Goal: Obtain resource: Obtain resource

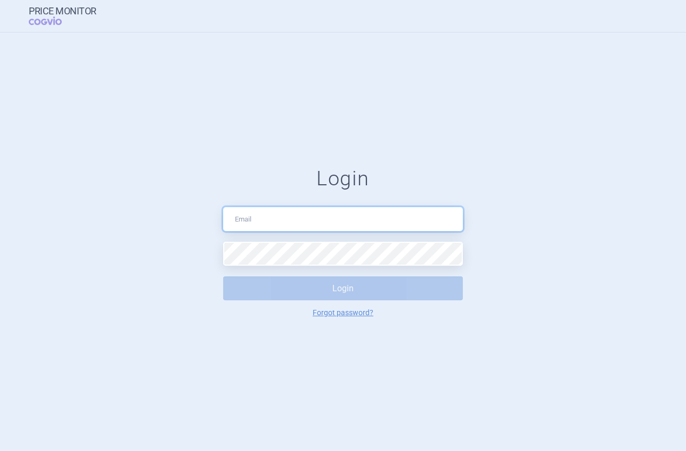
type input "[PERSON_NAME][EMAIL_ADDRESS][DOMAIN_NAME]"
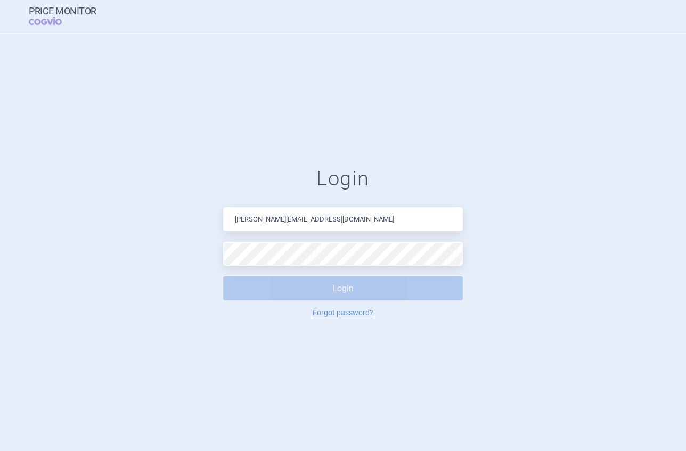
click at [338, 295] on button "Login" at bounding box center [343, 289] width 240 height 24
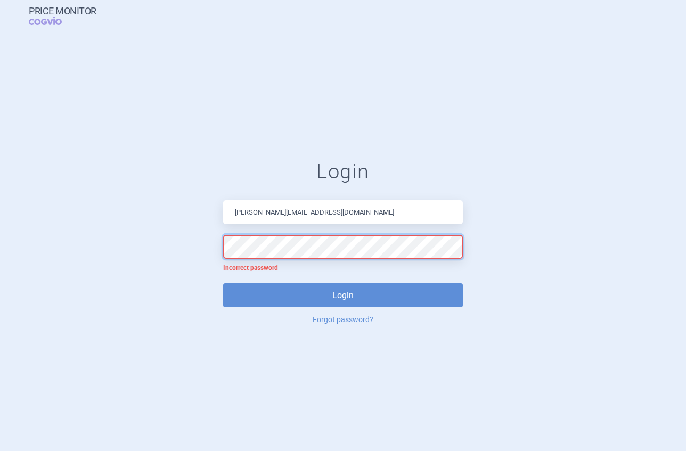
click at [124, 235] on form "Login [EMAIL_ADDRESS][DOMAIN_NAME] Incorrect password Login Forgot password?" at bounding box center [343, 242] width 644 height 164
click at [223, 283] on button "Login" at bounding box center [343, 295] width 240 height 24
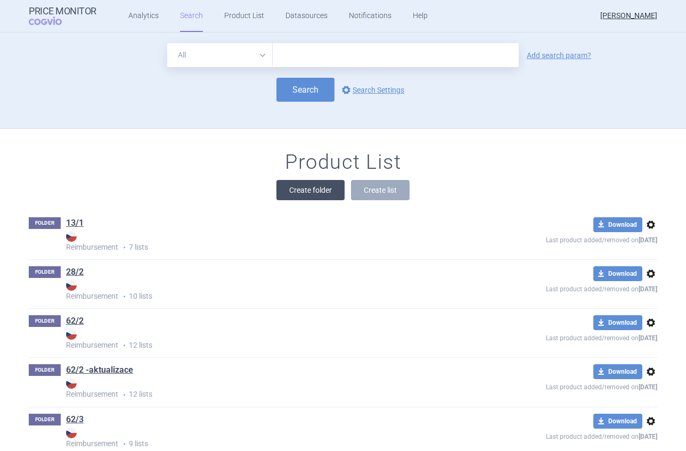
click at [336, 184] on button "Create folder" at bounding box center [311, 190] width 68 height 20
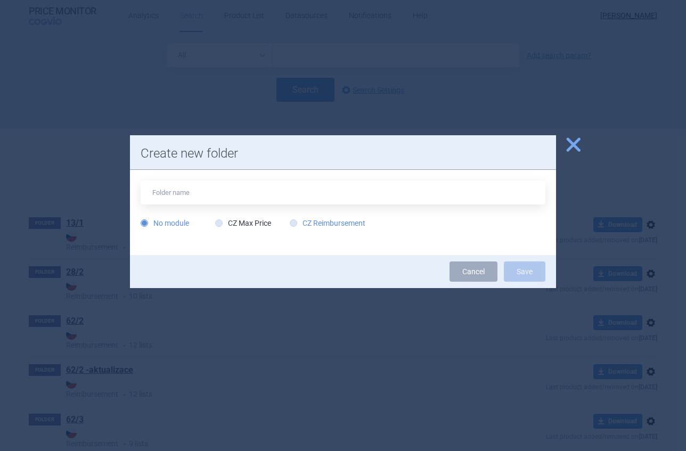
click at [297, 223] on icon at bounding box center [293, 222] width 7 height 7
click at [297, 223] on input "CZ Reimbursement" at bounding box center [295, 223] width 11 height 11
radio input "true"
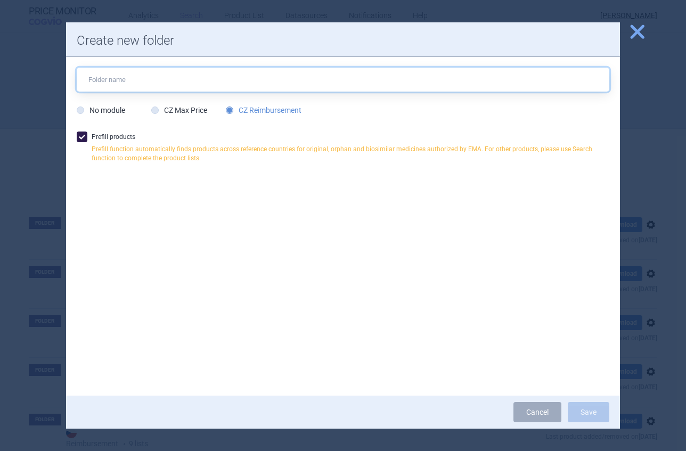
click at [149, 90] on input "text" at bounding box center [343, 80] width 533 height 24
type input "Skyclarys"
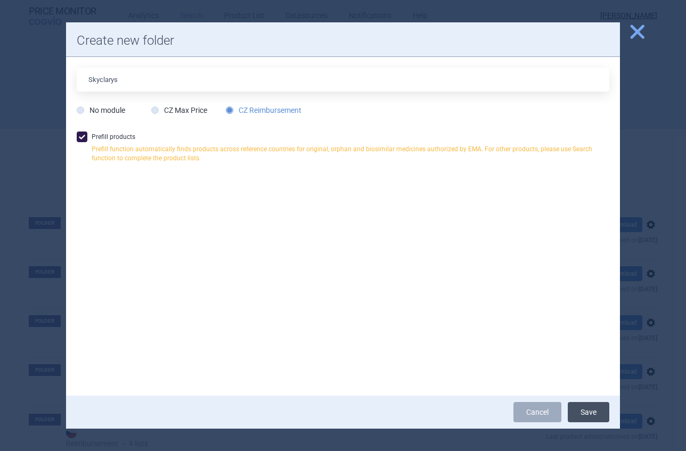
click at [586, 411] on button "Save" at bounding box center [589, 412] width 42 height 20
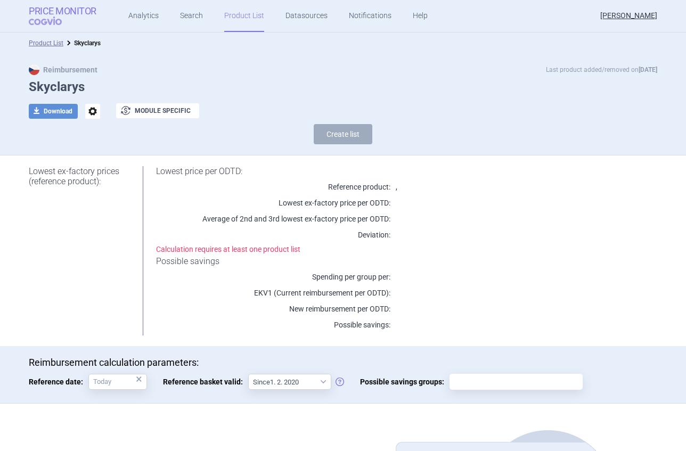
click at [60, 17] on span "COGVIO" at bounding box center [53, 21] width 48 height 9
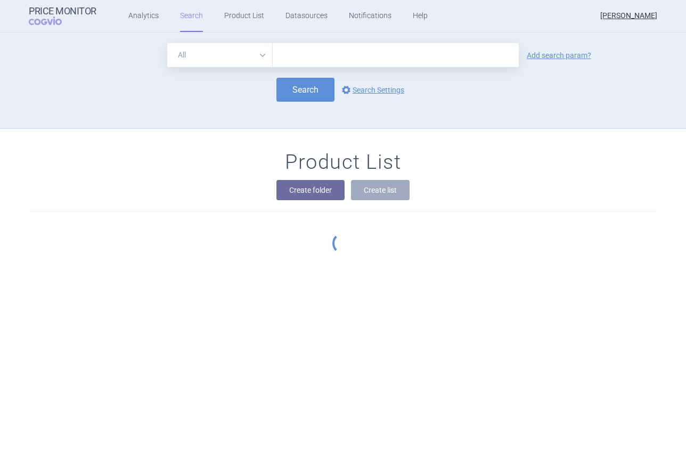
click at [366, 60] on input "text" at bounding box center [396, 55] width 246 height 24
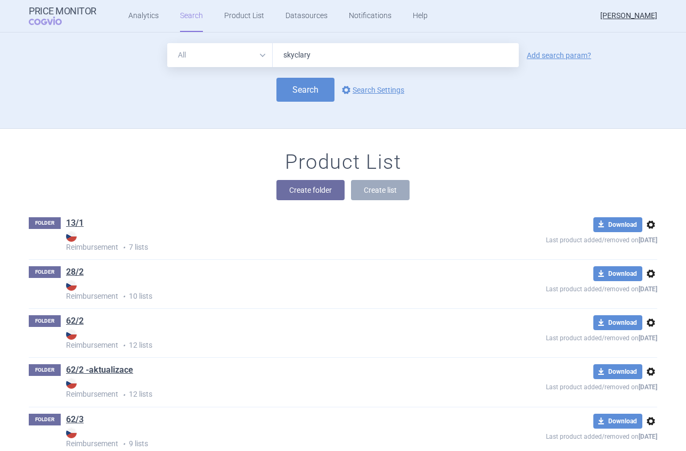
type input "skyclarys"
click button "Search" at bounding box center [306, 90] width 58 height 24
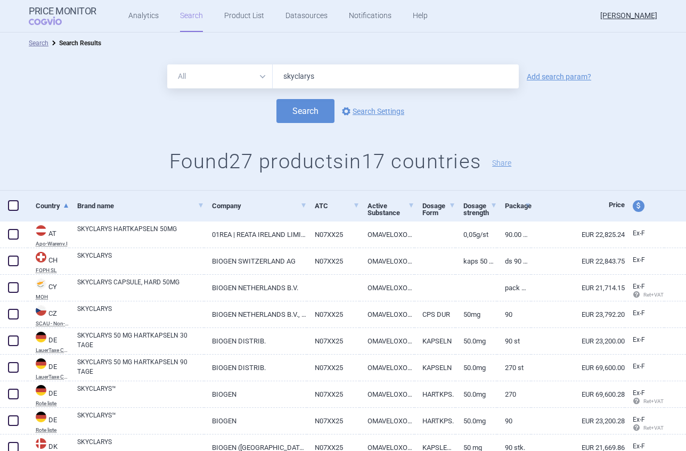
click at [10, 201] on span at bounding box center [13, 205] width 11 height 11
checkbox input "true"
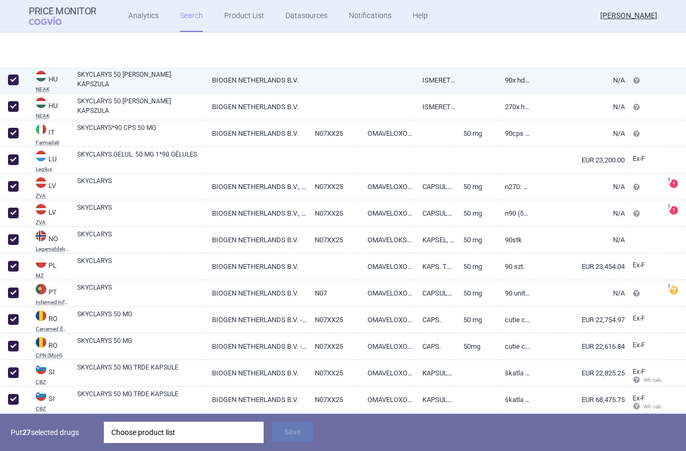
scroll to position [570, 0]
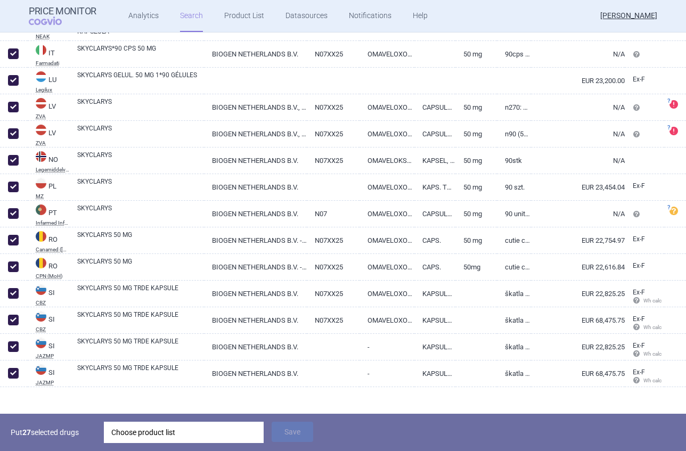
click at [149, 429] on div "Choose product list" at bounding box center [183, 432] width 145 height 21
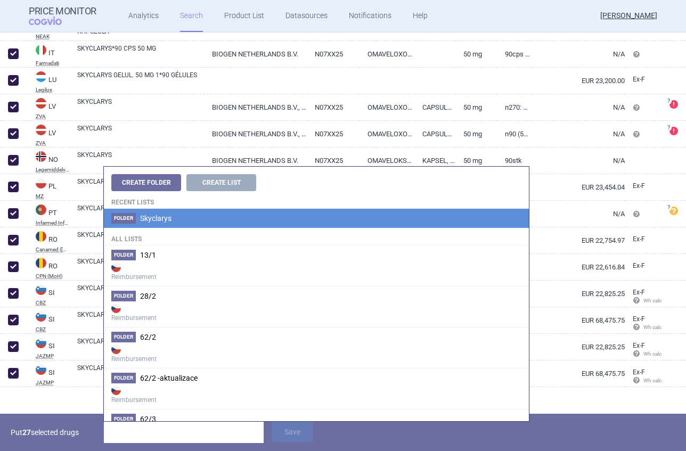
click at [159, 219] on span "Skyclarys" at bounding box center [155, 218] width 31 height 9
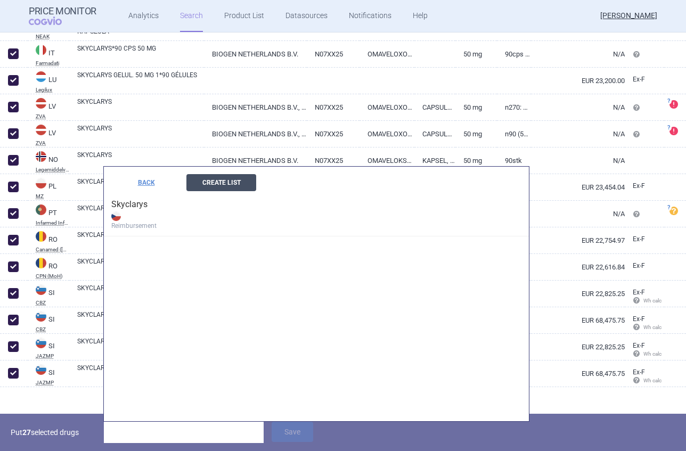
click at [223, 182] on button "Create List" at bounding box center [221, 182] width 70 height 17
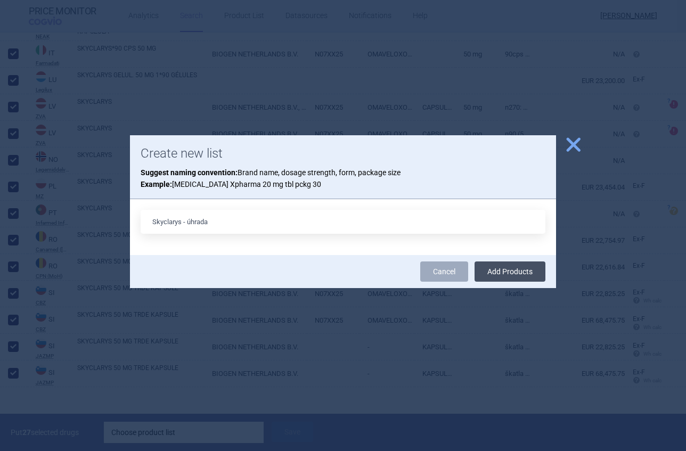
drag, startPoint x: 397, startPoint y: 224, endPoint x: 489, endPoint y: 265, distance: 100.9
click at [398, 224] on input "Skyclarys - úhrada" at bounding box center [343, 222] width 405 height 24
type input "Skyclarys - úhrada"
click at [503, 273] on button "Add Products" at bounding box center [510, 272] width 71 height 20
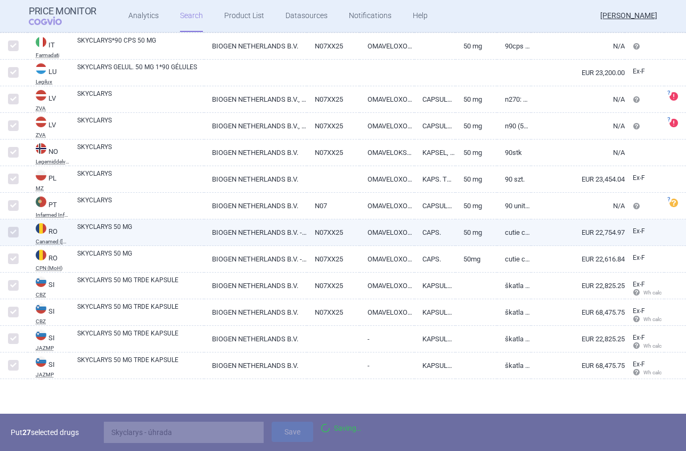
scroll to position [524, 0]
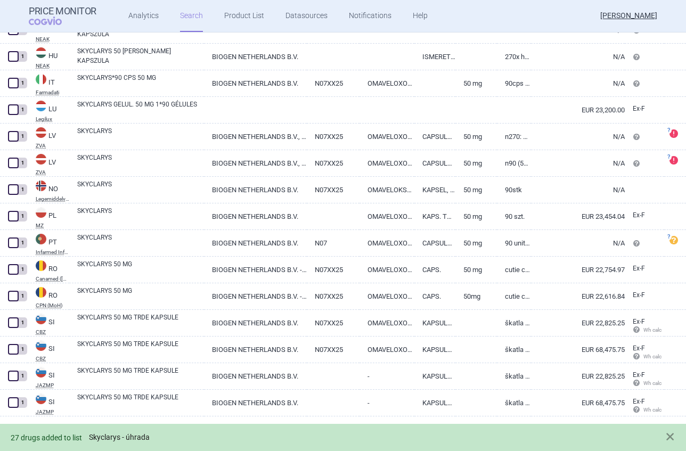
click at [106, 434] on link "Skyclarys - úhrada" at bounding box center [119, 437] width 61 height 9
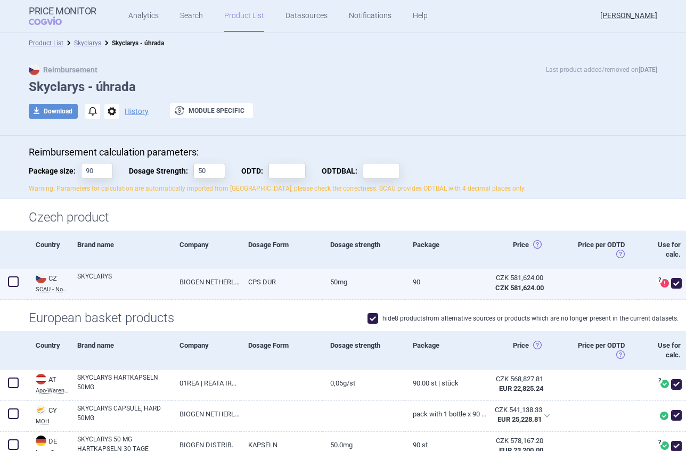
click at [671, 283] on span at bounding box center [676, 283] width 11 height 11
checkbox input "false"
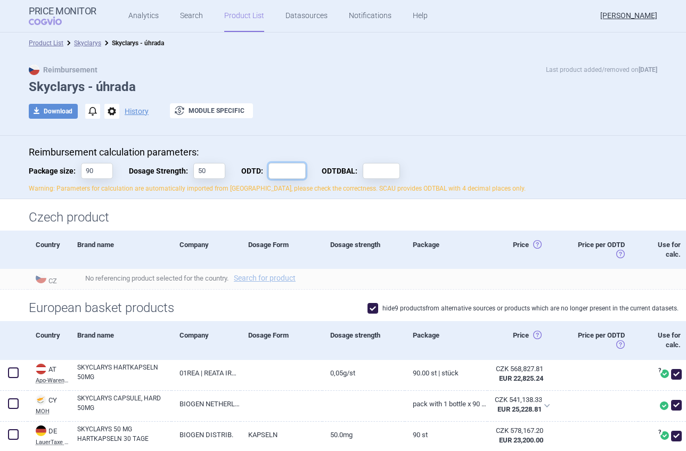
click at [284, 171] on input "ODTD:" at bounding box center [287, 171] width 37 height 16
type input "150"
click at [377, 171] on input "ODTDBAL:" at bounding box center [381, 171] width 37 height 16
type input "30"
click at [443, 139] on div "Reimbursement calculation parameters: Package size: 90 Dosage Strength: 50 ODTD…" at bounding box center [343, 167] width 686 height 63
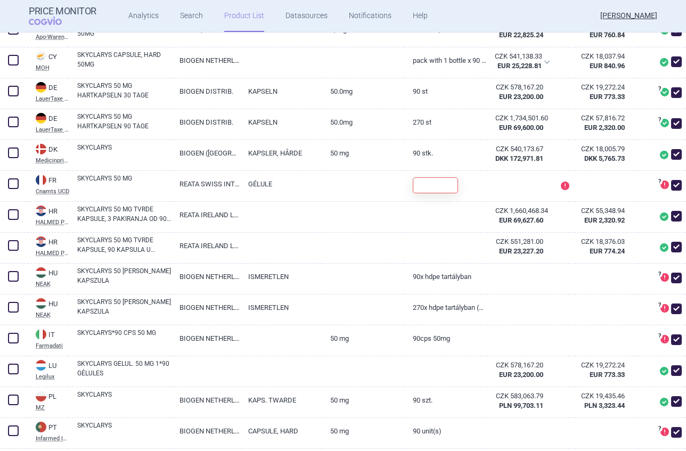
scroll to position [336, 0]
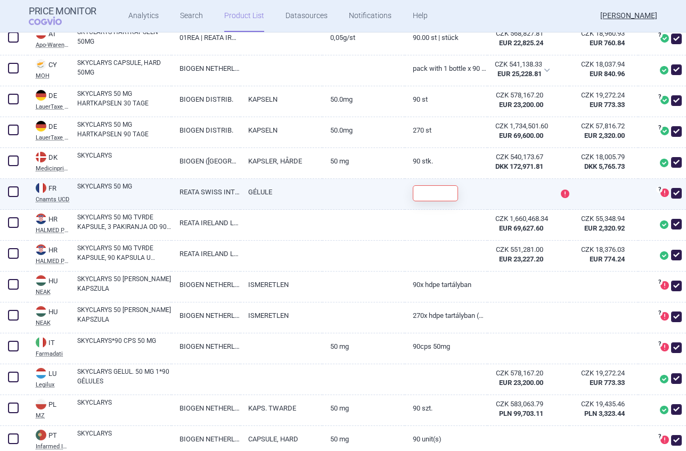
click at [671, 192] on span at bounding box center [676, 193] width 11 height 11
checkbox input "false"
click at [434, 197] on input "text" at bounding box center [435, 193] width 45 height 16
type input "90"
click at [501, 188] on div "! Single unit package size" at bounding box center [528, 194] width 83 height 31
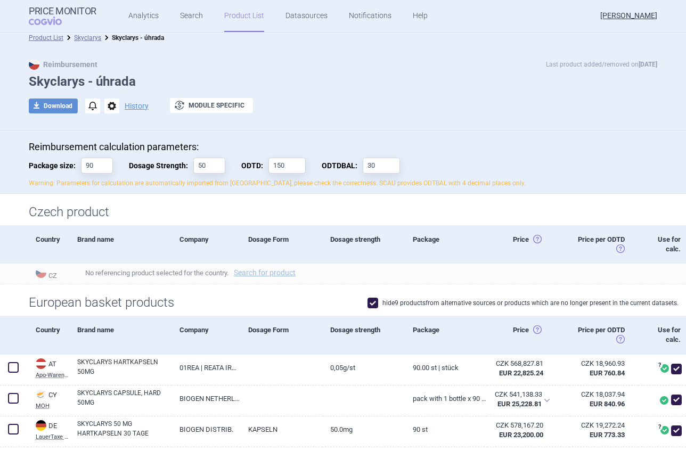
scroll to position [0, 0]
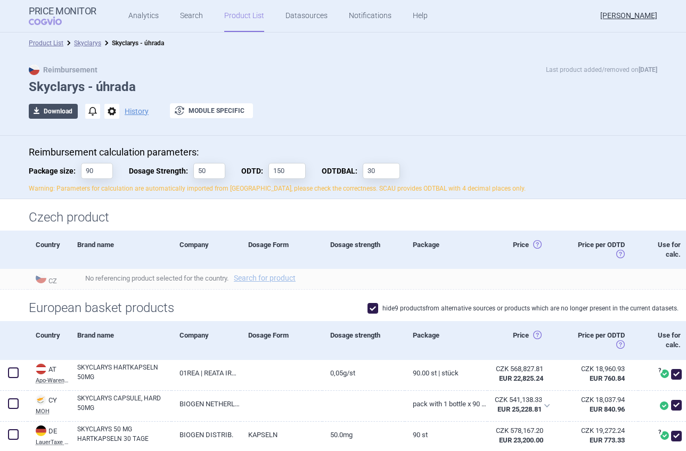
click at [50, 112] on button "download Download" at bounding box center [53, 111] width 49 height 15
select select "EUR"
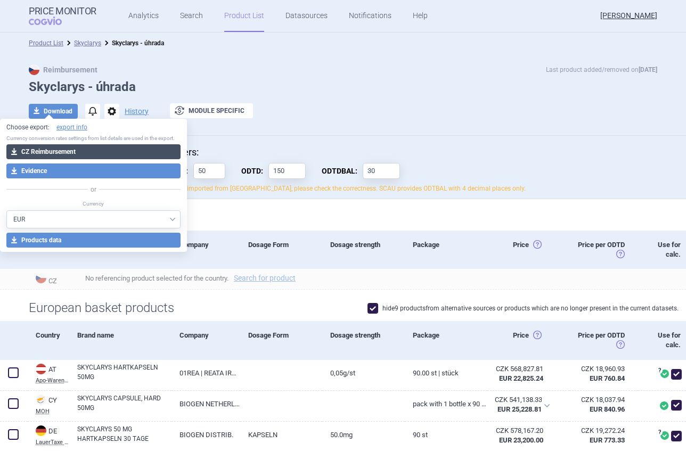
click at [66, 152] on button "download CZ Reimbursement" at bounding box center [93, 151] width 174 height 15
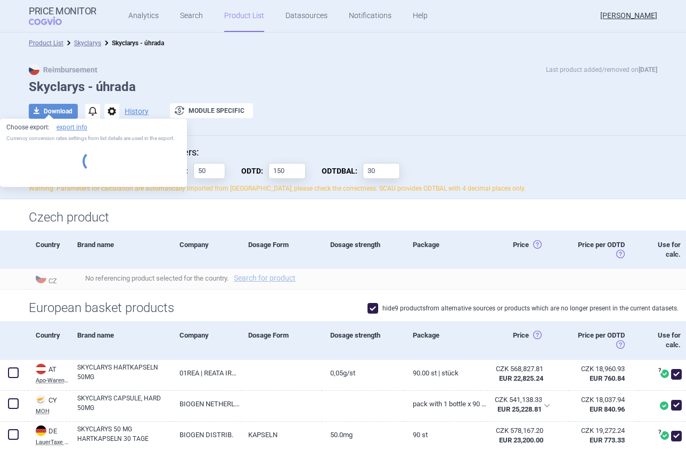
select select "EUR"
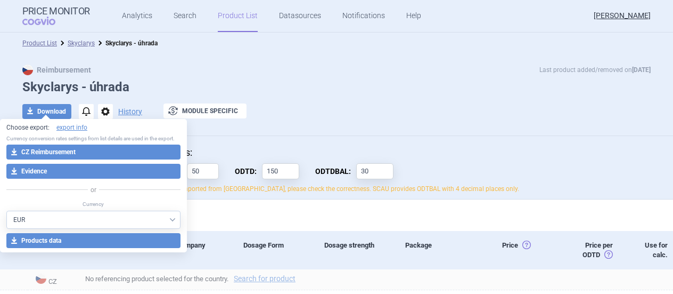
select select "EUR"
